Goal: Task Accomplishment & Management: Manage account settings

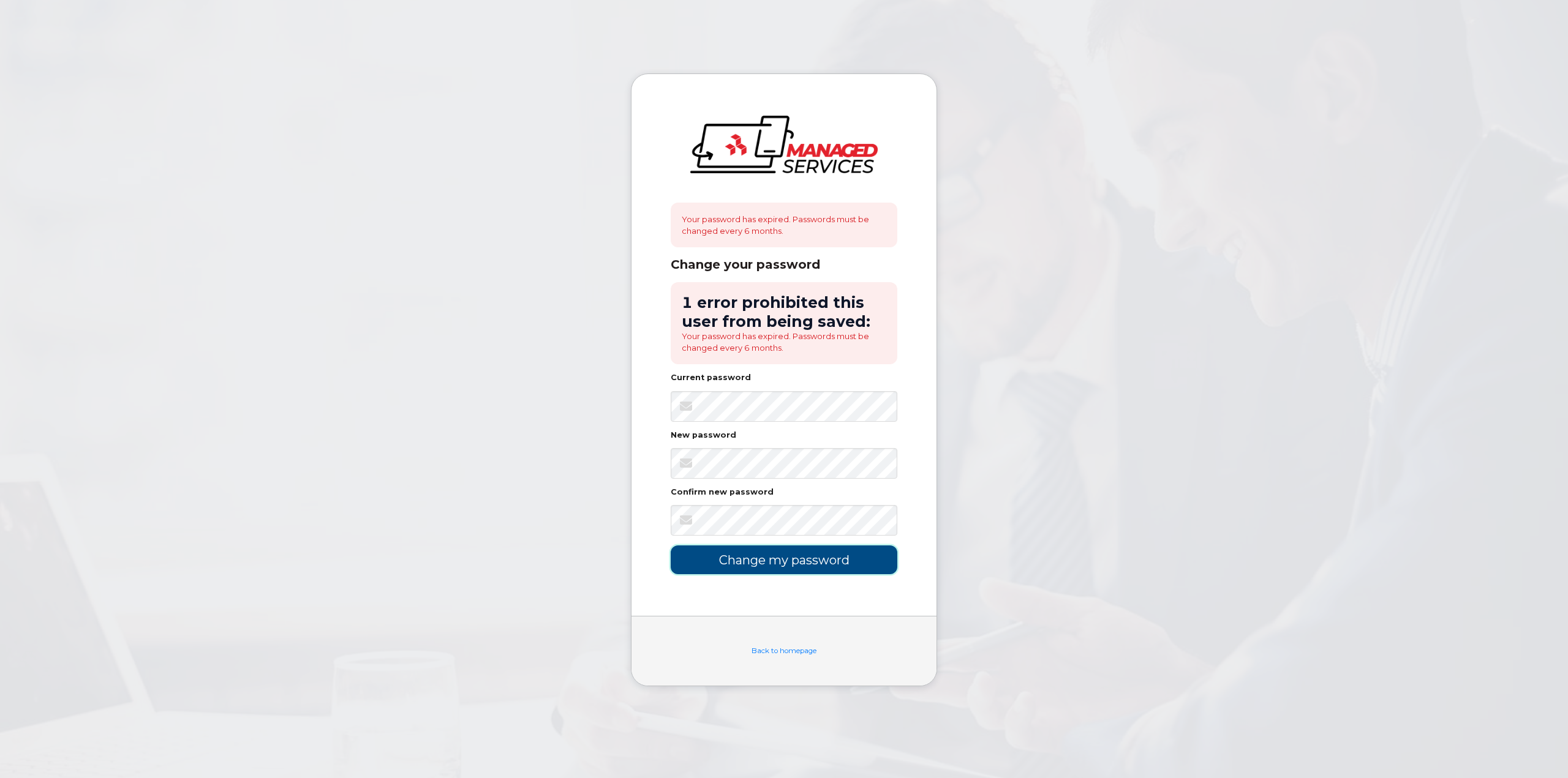
click at [844, 551] on input "Change my password" at bounding box center [783, 559] width 227 height 28
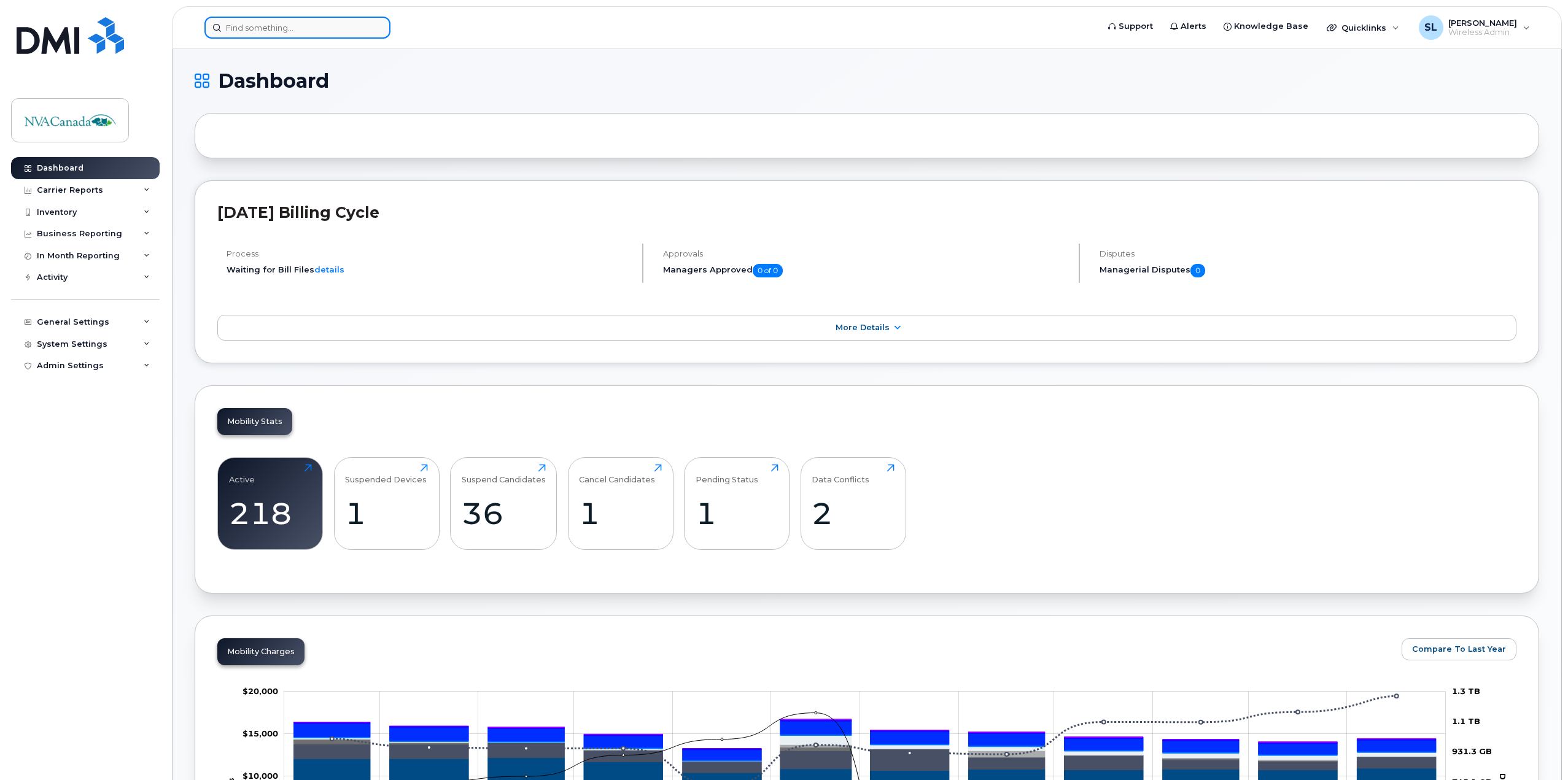
click at [316, 25] on input at bounding box center [297, 28] width 186 height 22
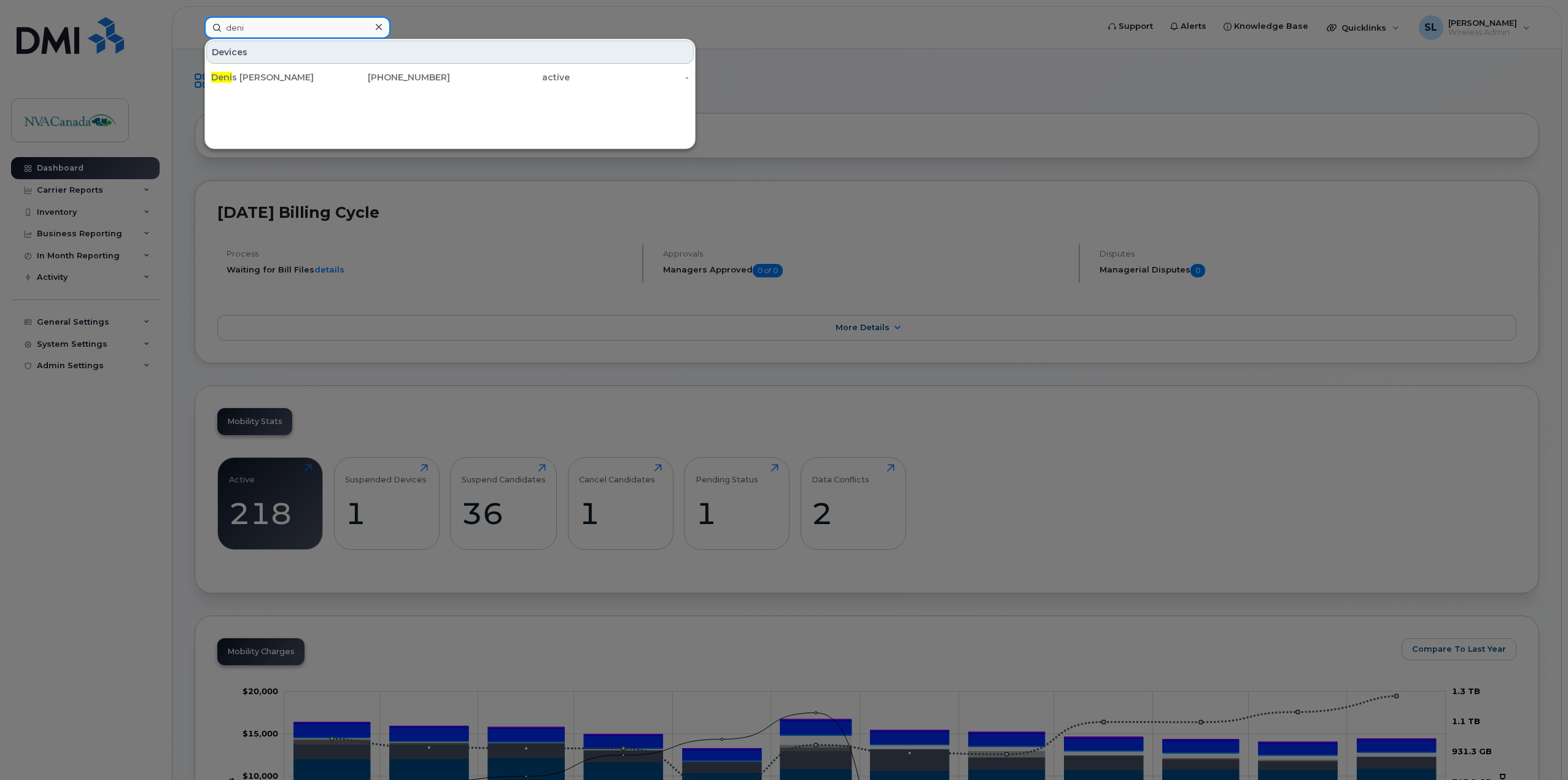
type input "deni"
